Goal: Information Seeking & Learning: Compare options

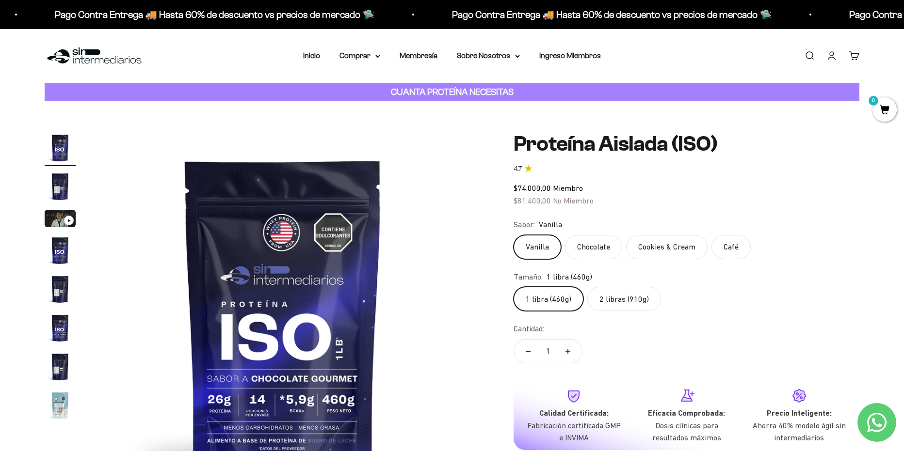
click at [621, 303] on label "2 libras (910g)" at bounding box center [624, 299] width 74 height 24
click at [513, 287] on input "2 libras (910g)" at bounding box center [513, 287] width 0 height 0
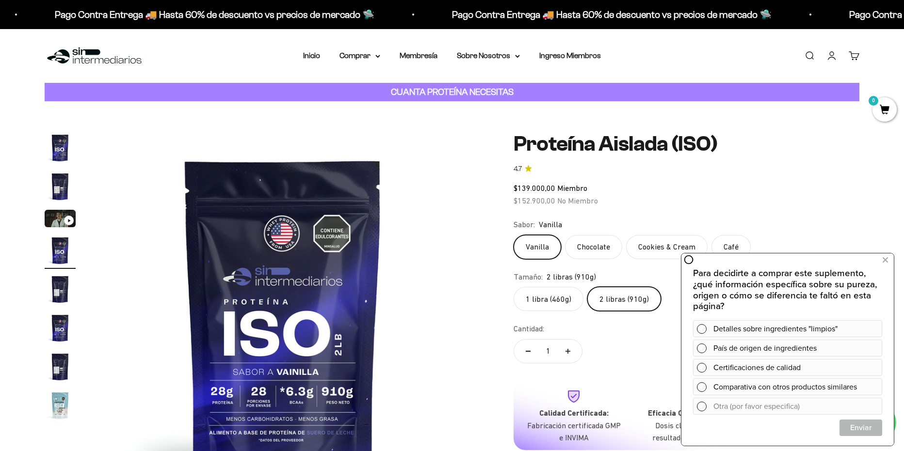
click at [542, 295] on label "1 libra (460g)" at bounding box center [548, 299] width 70 height 24
click at [513, 287] on input "1 libra (460g)" at bounding box center [513, 287] width 0 height 0
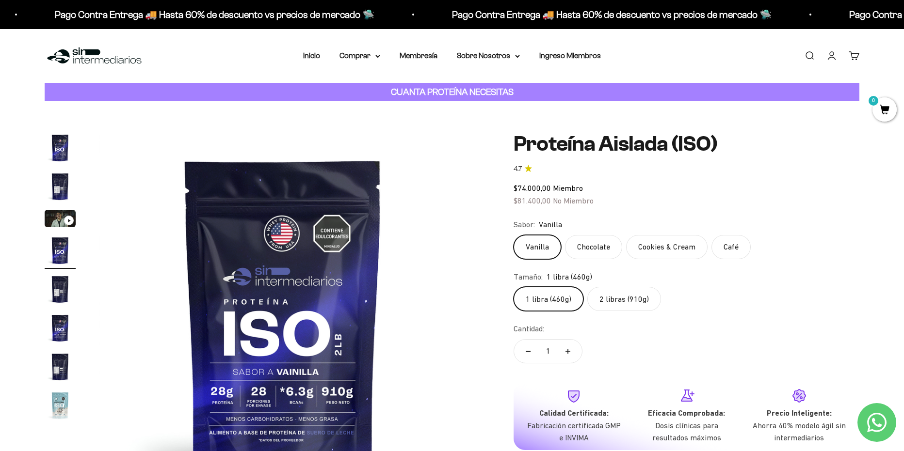
click at [619, 298] on label "2 libras (910g)" at bounding box center [624, 299] width 74 height 24
click at [513, 287] on input "2 libras (910g)" at bounding box center [513, 287] width 0 height 0
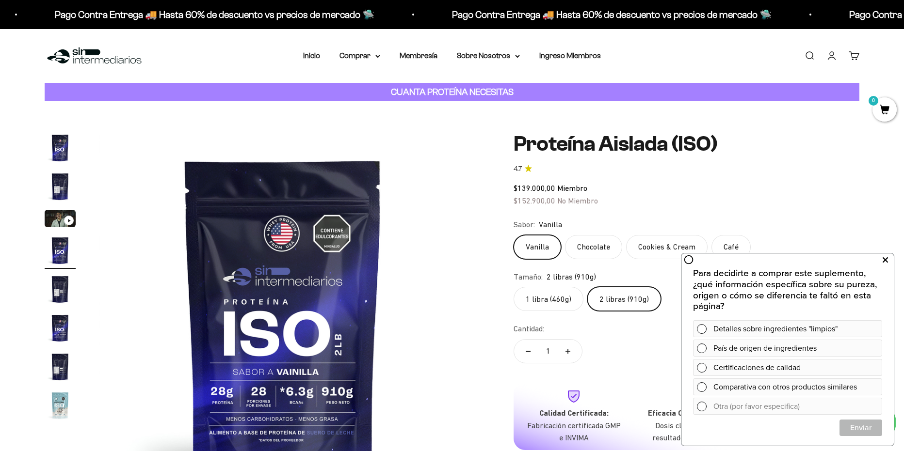
click at [884, 259] on icon at bounding box center [884, 260] width 5 height 13
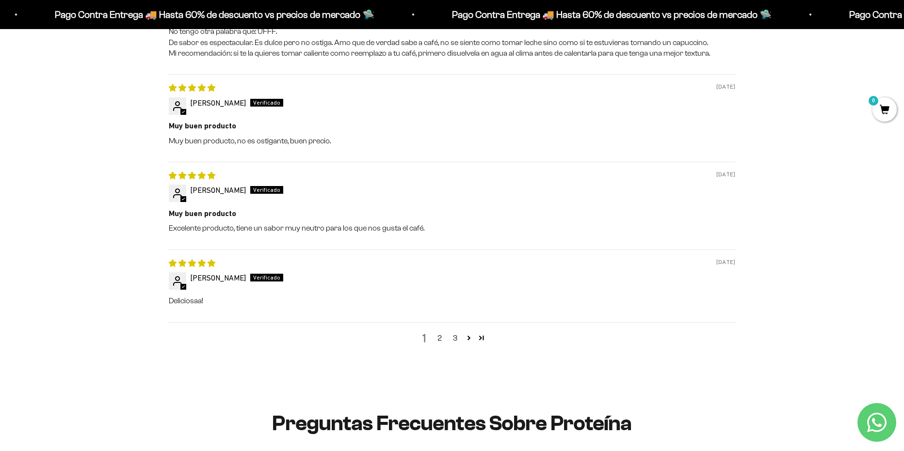
scroll to position [1293, 0]
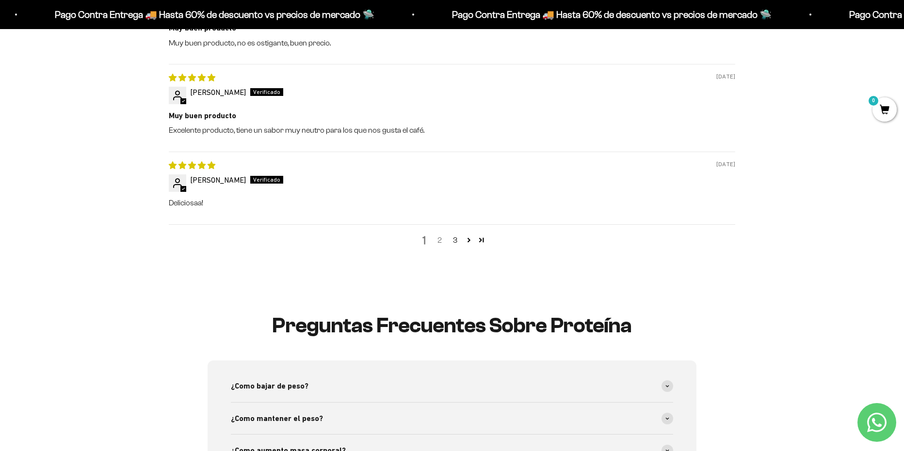
click at [438, 235] on link "2" at bounding box center [439, 241] width 16 height 12
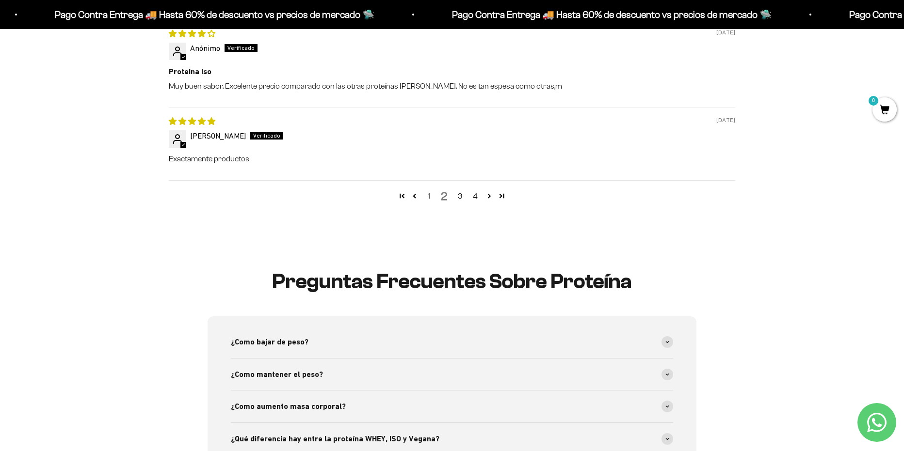
scroll to position [1318, 0]
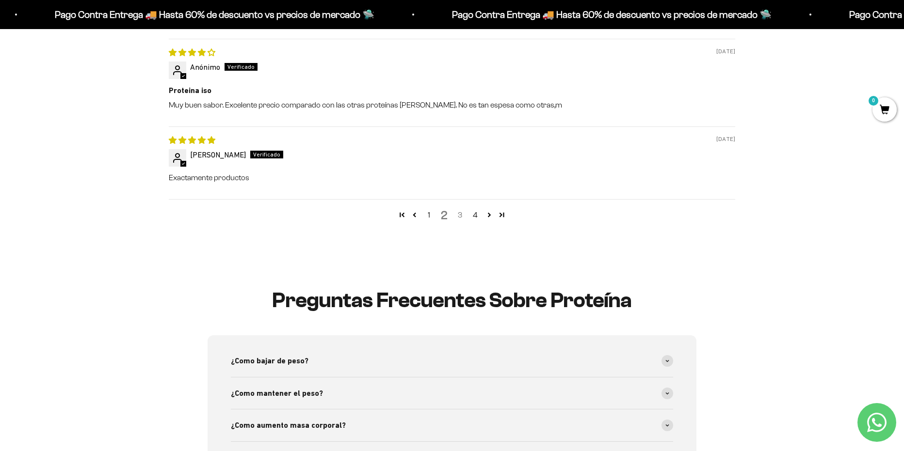
click at [462, 209] on link "3" at bounding box center [460, 215] width 16 height 12
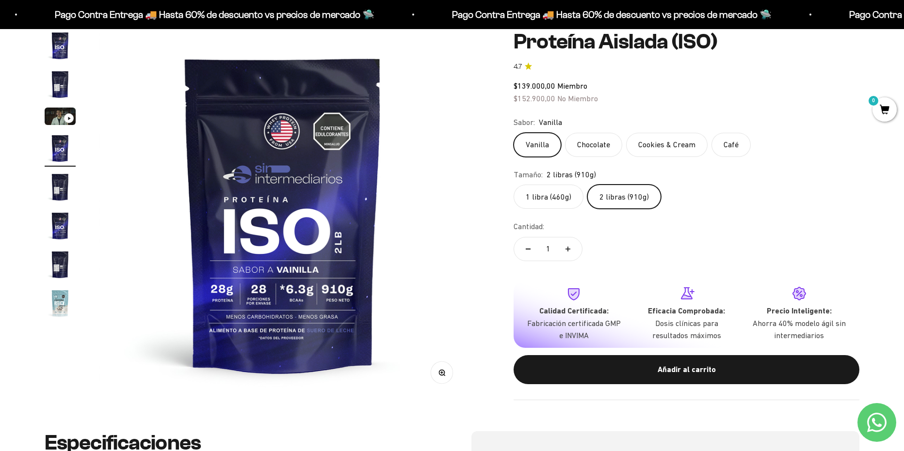
scroll to position [0, 0]
